Goal: Register for event/course

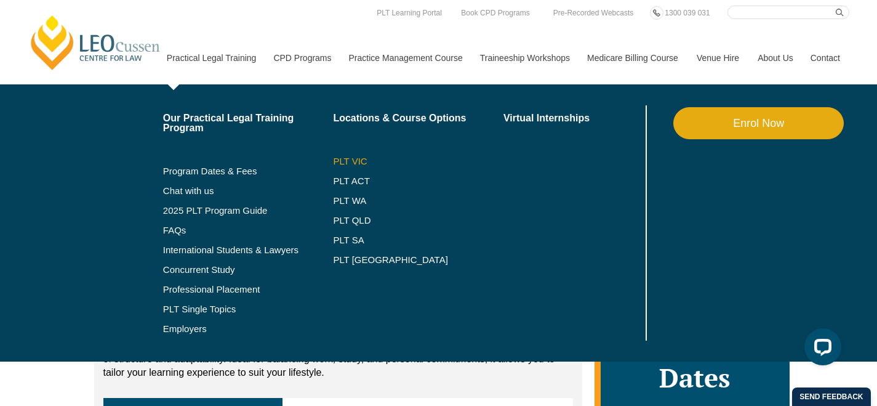
click at [347, 164] on link "PLT VIC" at bounding box center [418, 161] width 170 height 10
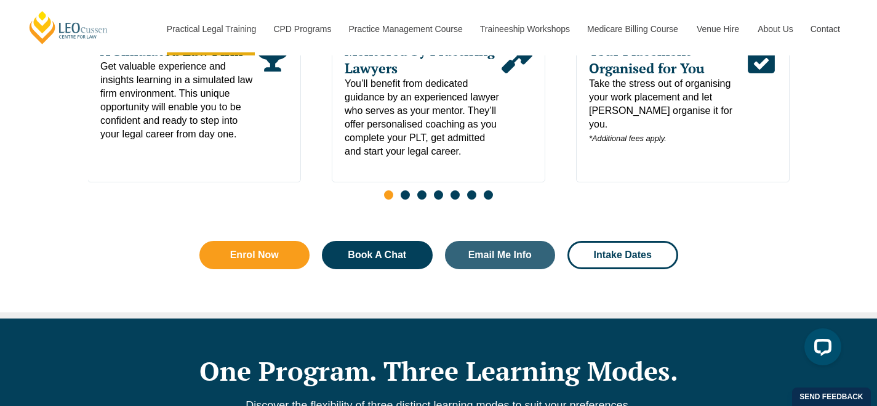
scroll to position [789, 0]
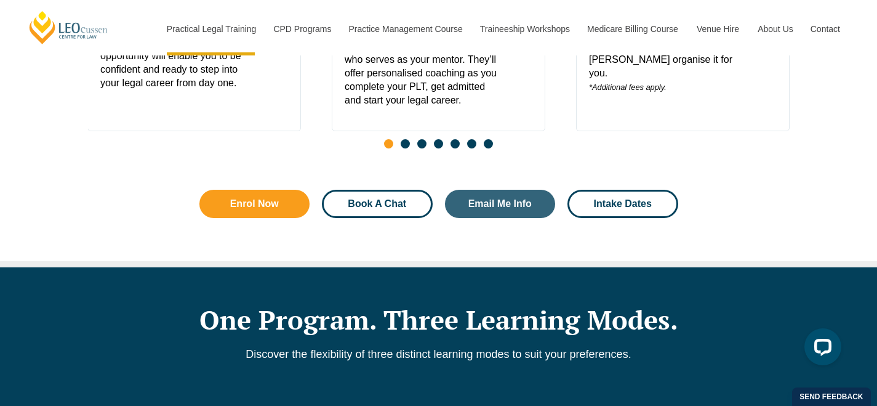
click at [395, 218] on link "Book A Chat" at bounding box center [377, 204] width 111 height 28
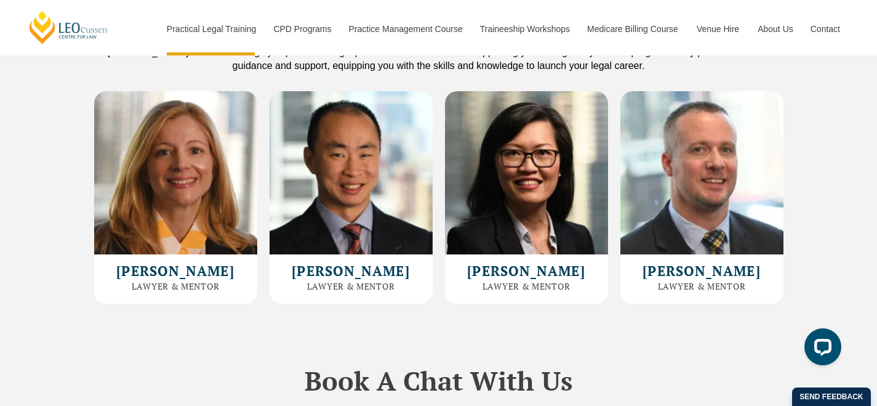
scroll to position [3686, 0]
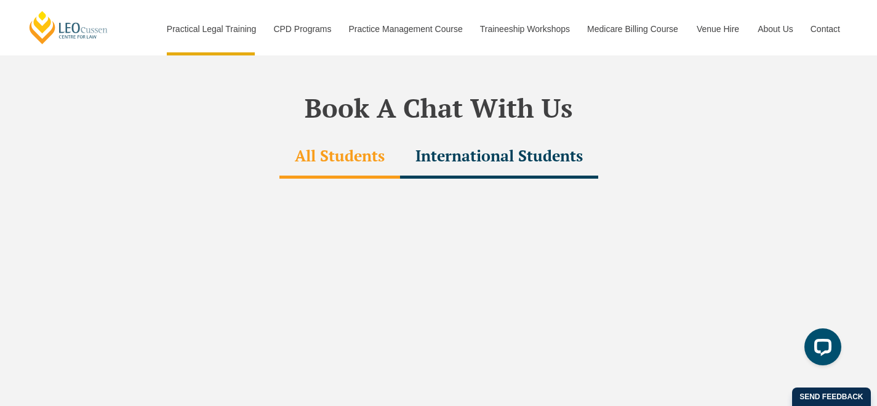
click at [505, 137] on div "International Students" at bounding box center [499, 156] width 198 height 43
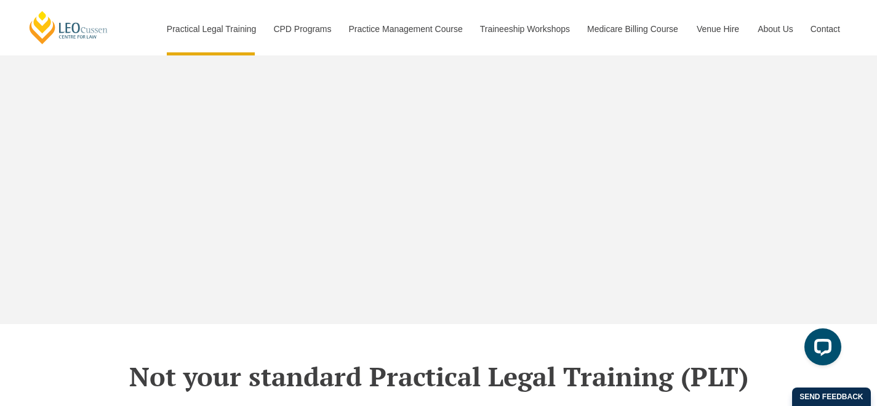
scroll to position [4053, 0]
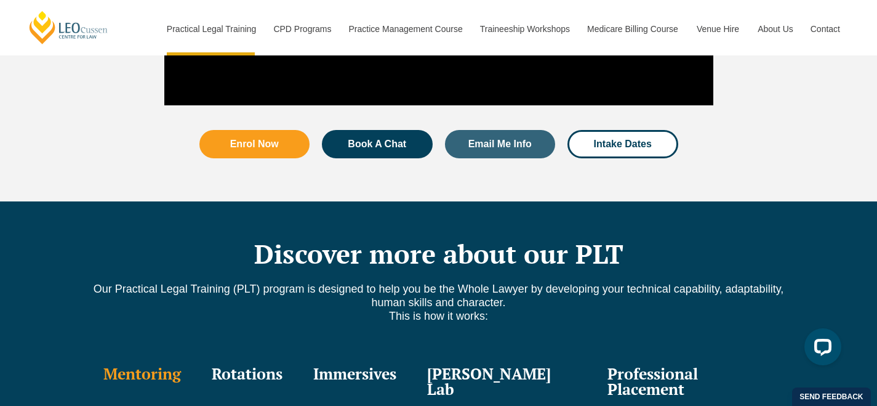
scroll to position [1565, 0]
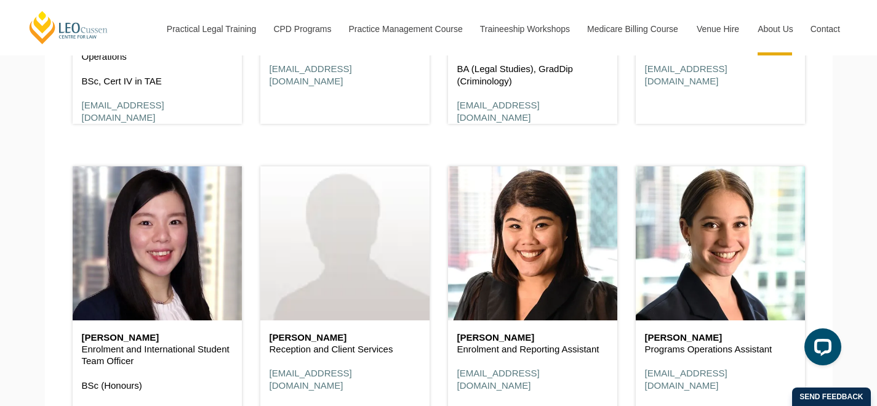
scroll to position [4166, 0]
